Goal: Complete application form

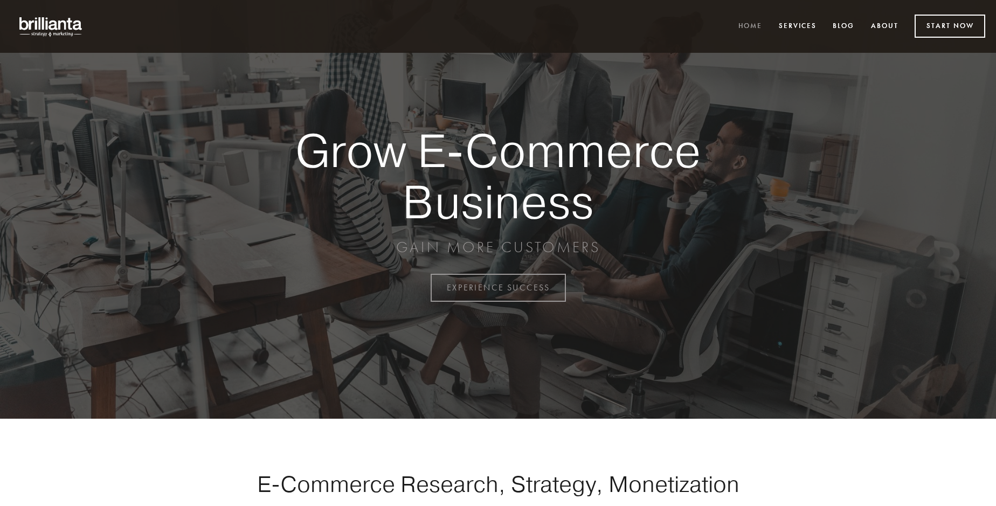
scroll to position [2824, 0]
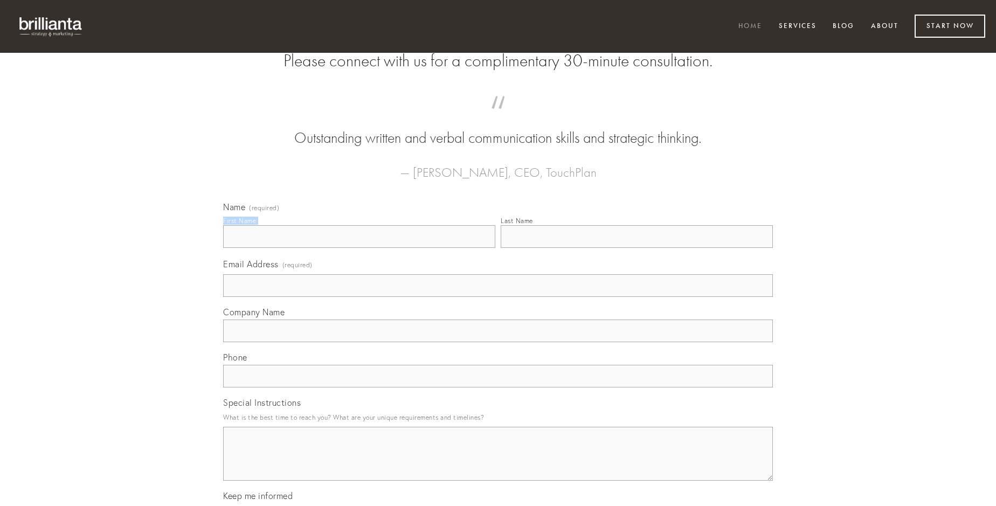
type input "[PERSON_NAME]"
click at [636, 248] on input "Last Name" at bounding box center [636, 236] width 272 height 23
type input "[PERSON_NAME]"
click at [498, 297] on input "Email Address (required)" at bounding box center [497, 285] width 549 height 23
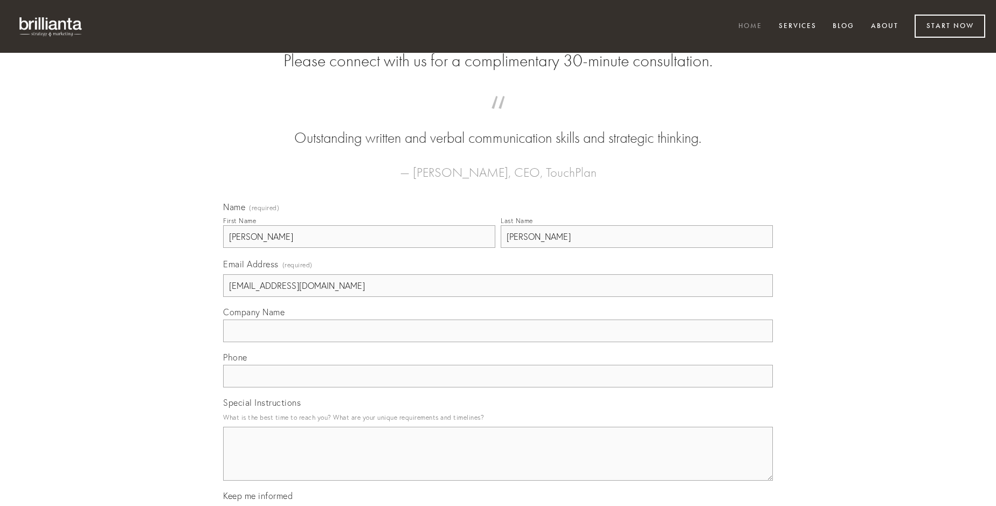
type input "[EMAIL_ADDRESS][DOMAIN_NAME]"
click at [498, 342] on input "Company Name" at bounding box center [497, 330] width 549 height 23
type input "amiculum"
click at [498, 387] on input "text" at bounding box center [497, 376] width 549 height 23
click at [498, 463] on textarea "Special Instructions" at bounding box center [497, 454] width 549 height 54
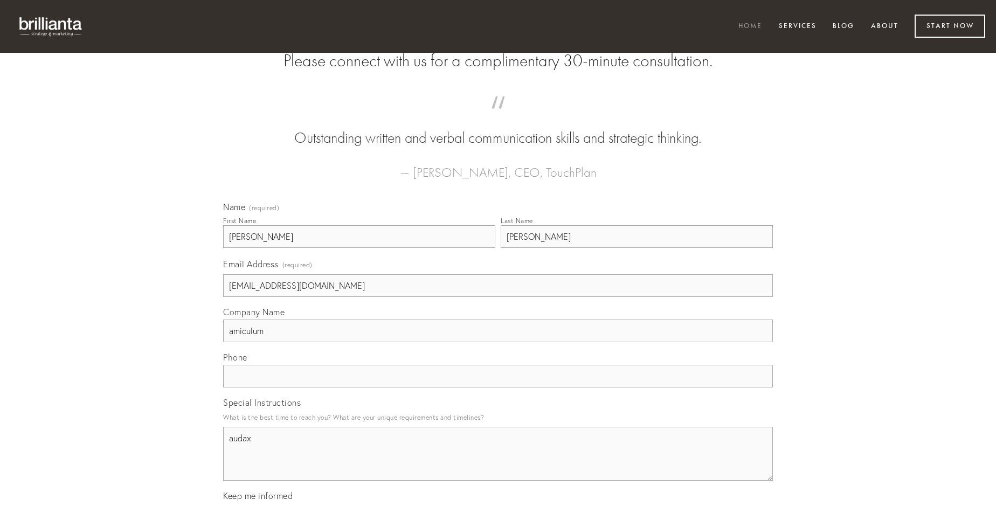
type textarea "audax"
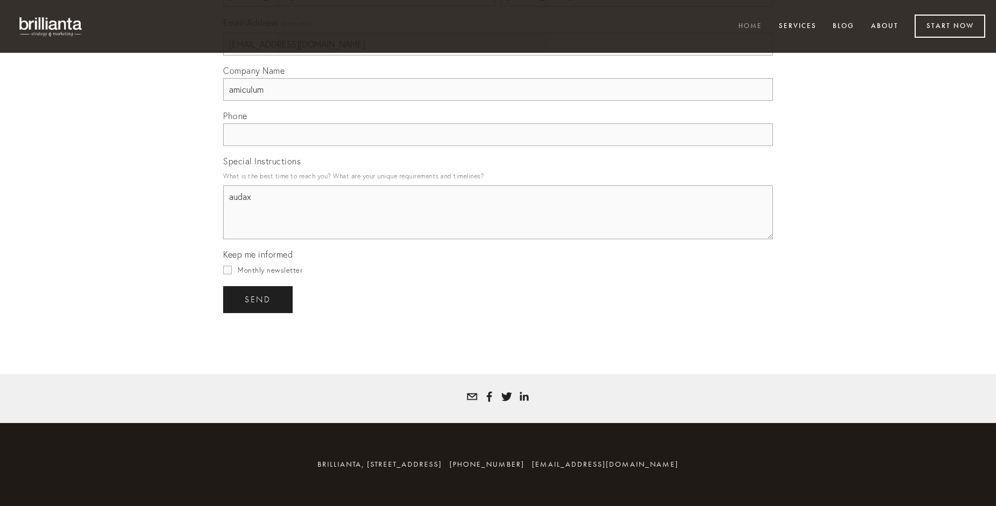
click at [259, 299] on span "send" at bounding box center [258, 300] width 26 height 10
